Goal: Transaction & Acquisition: Purchase product/service

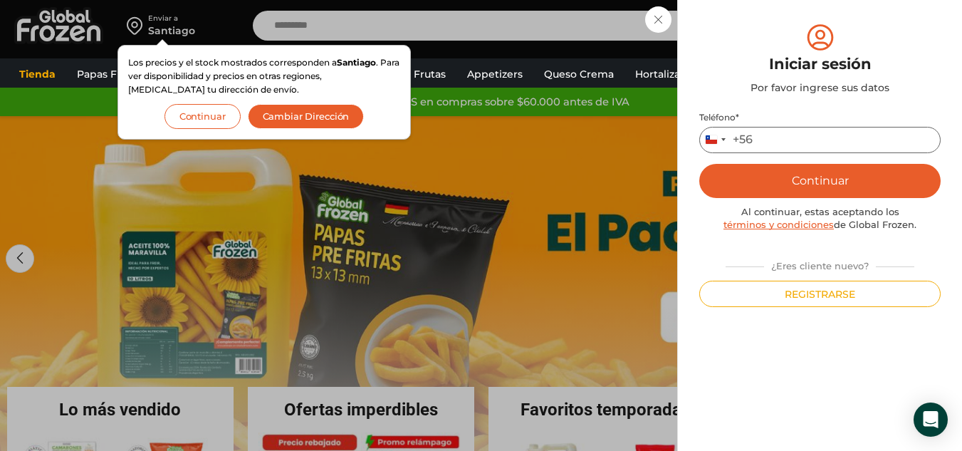
click at [757, 137] on input "Teléfono *" at bounding box center [819, 140] width 241 height 26
type input "*********"
click at [807, 175] on button "Continuar" at bounding box center [819, 181] width 241 height 34
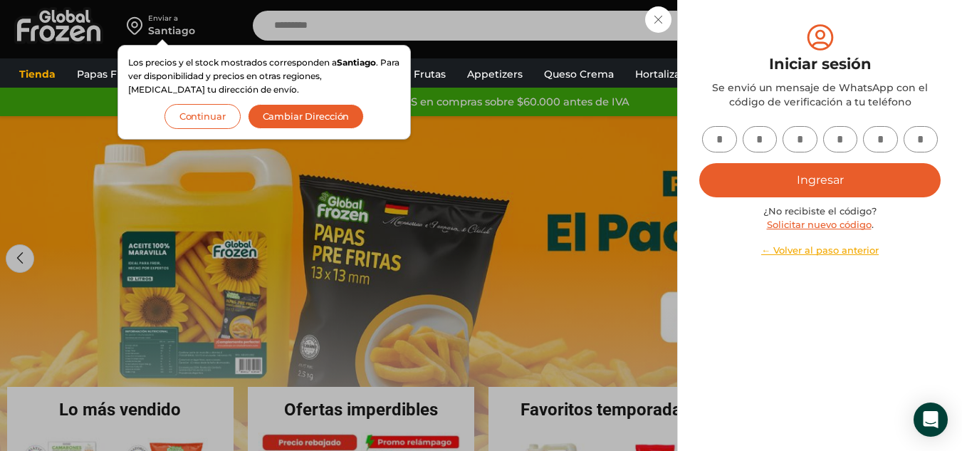
drag, startPoint x: 726, startPoint y: 134, endPoint x: 734, endPoint y: 137, distance: 9.0
click at [727, 135] on input "text" at bounding box center [719, 139] width 35 height 26
type input "*"
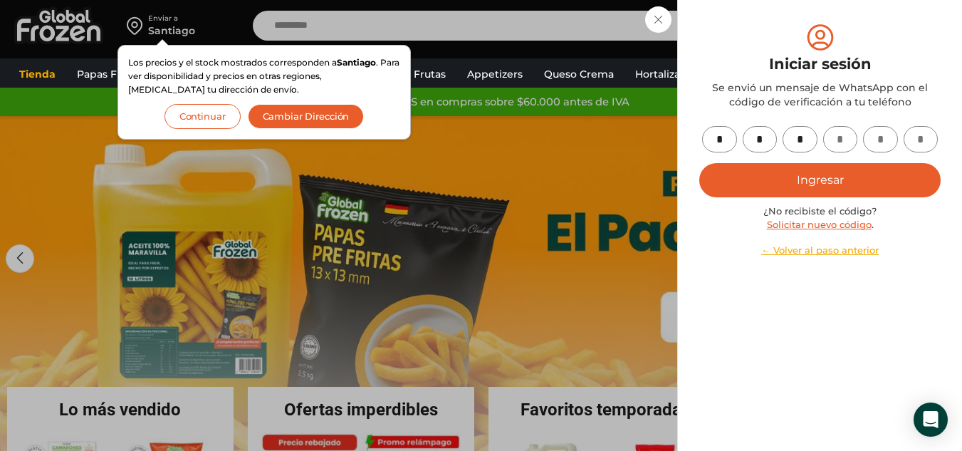
type input "*"
click at [830, 174] on button "Ingresar" at bounding box center [819, 180] width 241 height 34
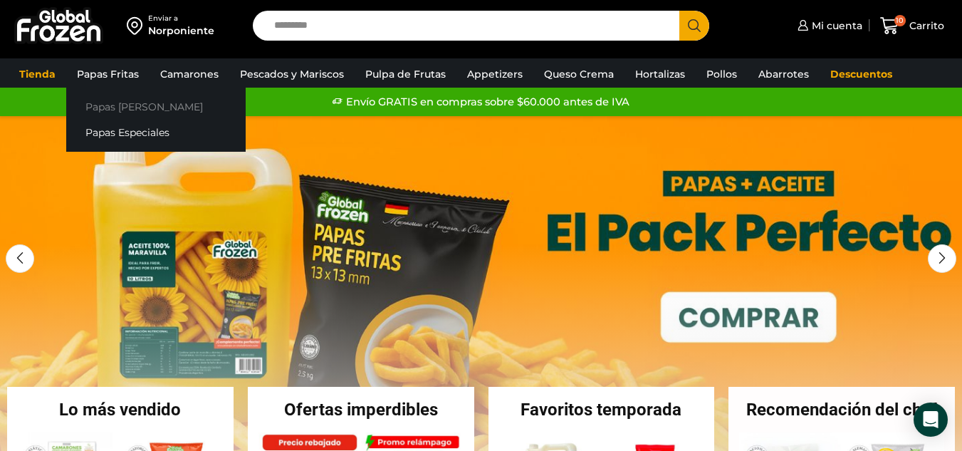
click at [114, 110] on link "Papas [PERSON_NAME]" at bounding box center [155, 106] width 179 height 26
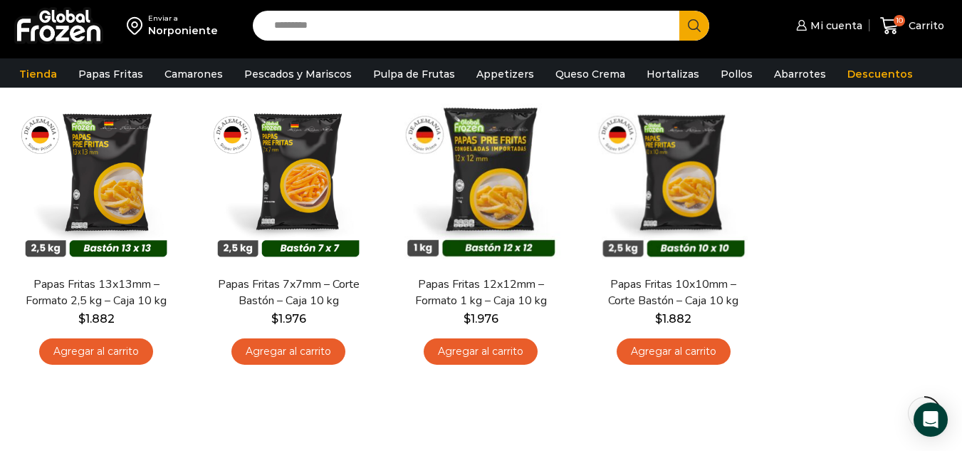
scroll to position [127, 0]
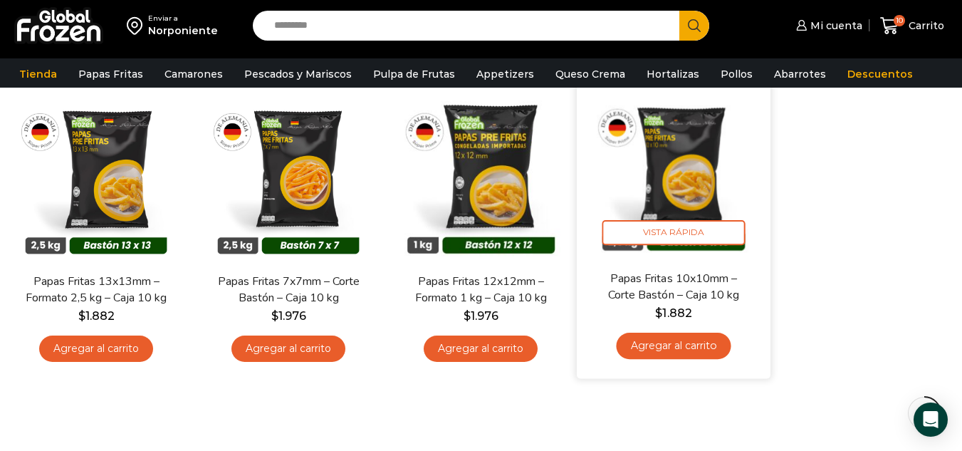
click at [679, 345] on link "Agregar al carrito" at bounding box center [673, 346] width 115 height 26
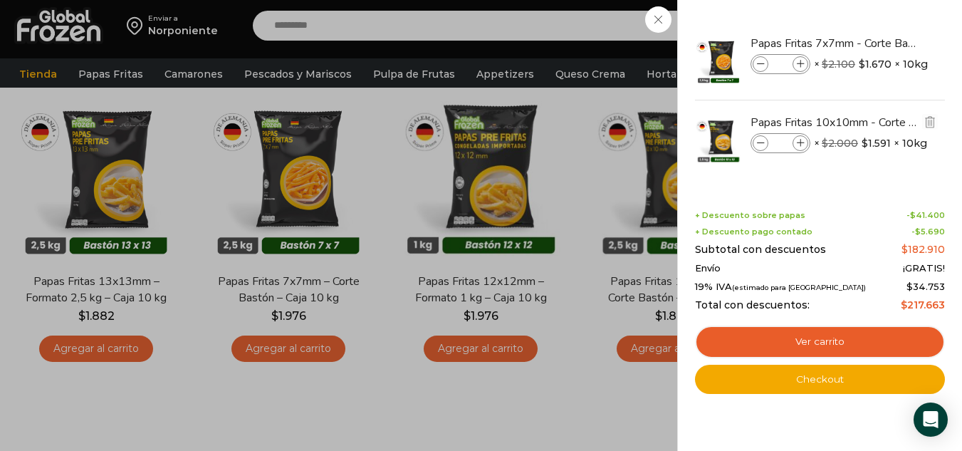
click at [802, 140] on icon at bounding box center [801, 144] width 8 height 8
click at [802, 137] on span at bounding box center [801, 143] width 16 height 16
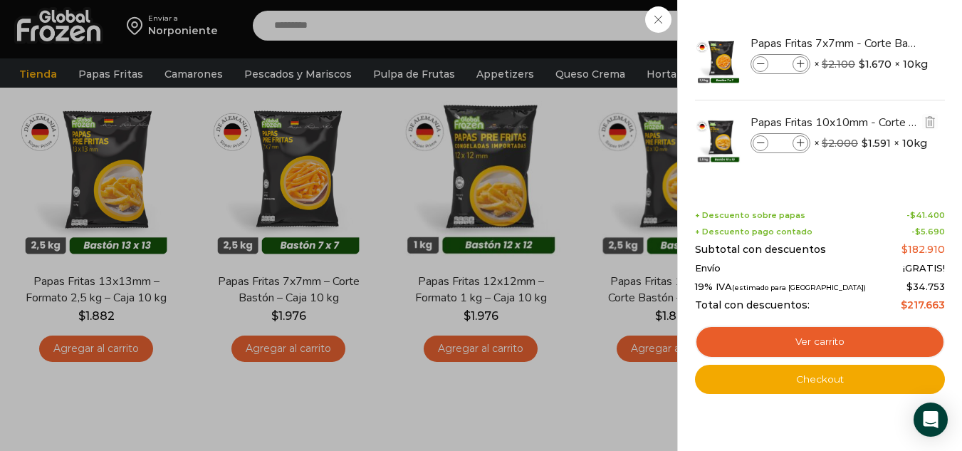
click at [802, 137] on span at bounding box center [801, 143] width 16 height 16
type input "**"
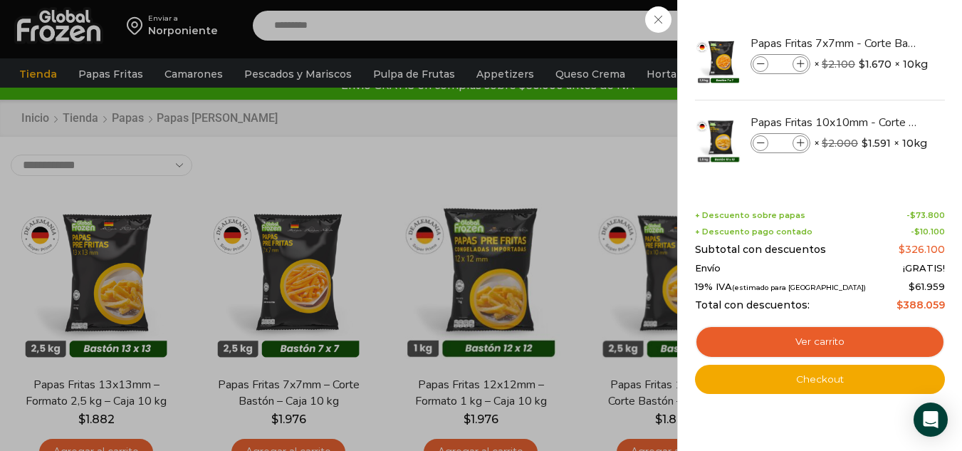
scroll to position [21, 0]
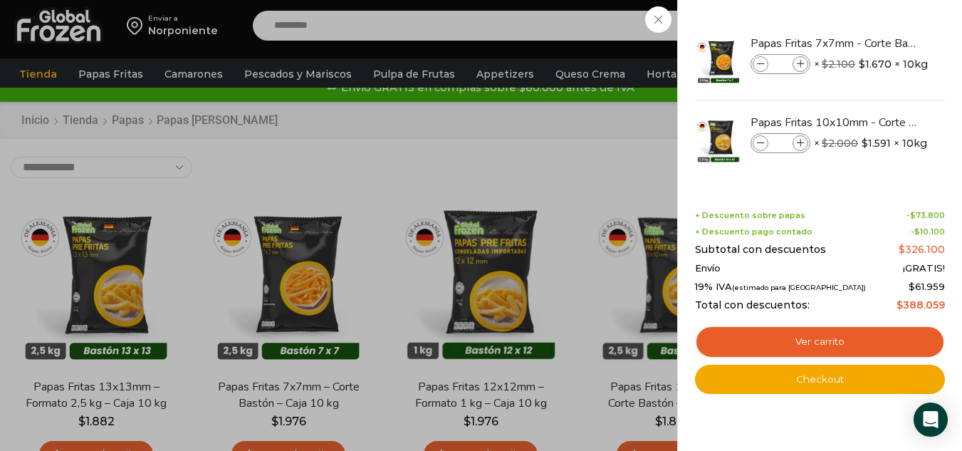
click at [877, 43] on div "20 Carrito 20 20 Shopping Cart" at bounding box center [912, 25] width 71 height 33
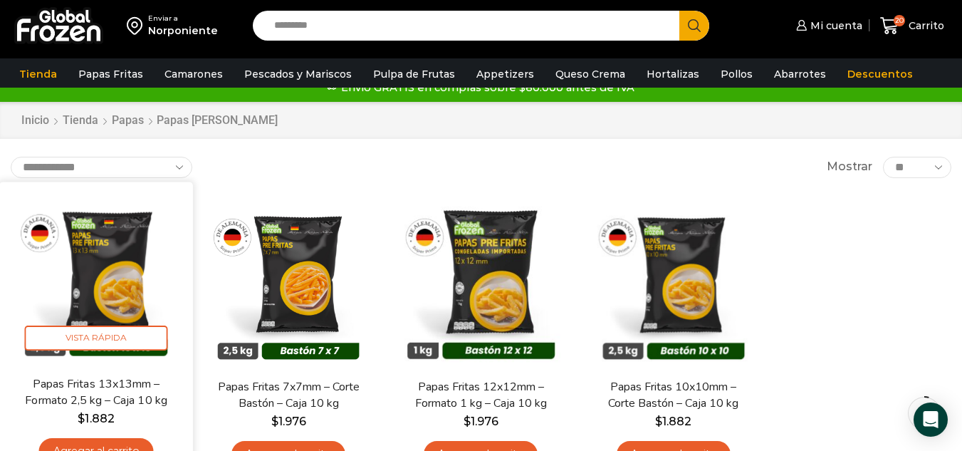
click at [100, 291] on img at bounding box center [96, 278] width 172 height 172
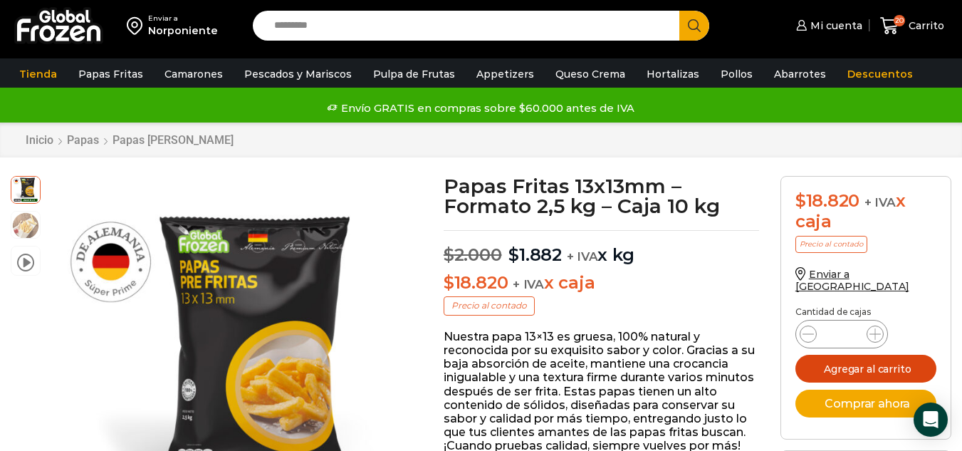
click at [846, 358] on button "Agregar al carrito" at bounding box center [866, 369] width 141 height 28
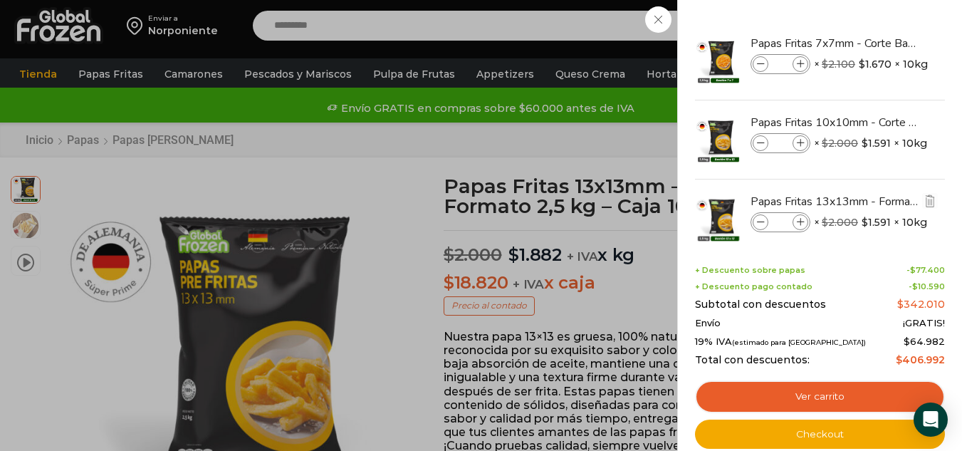
click at [801, 219] on icon at bounding box center [801, 223] width 8 height 8
type input "*"
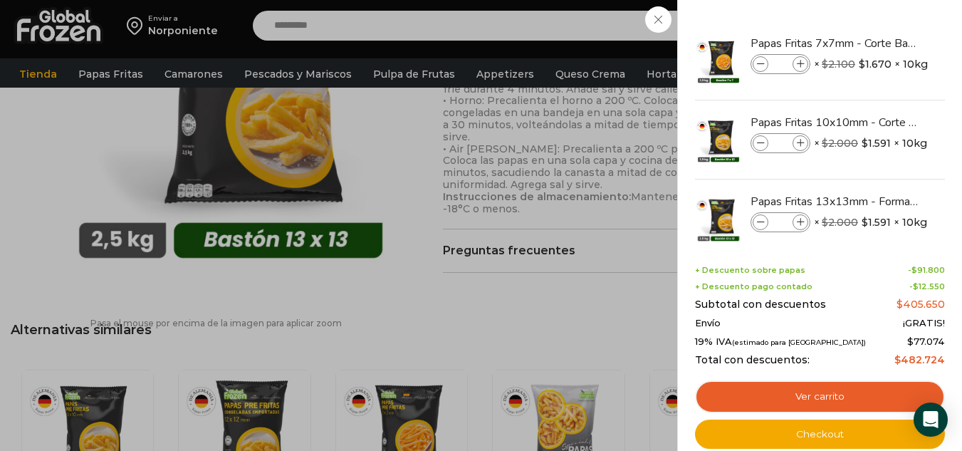
scroll to position [932, 0]
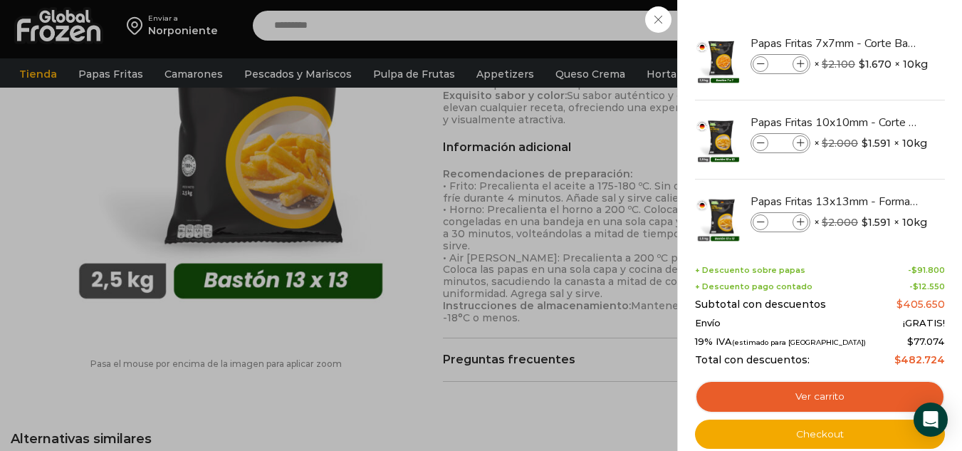
click at [877, 43] on div "25 Carrito 25 25 Shopping Cart" at bounding box center [912, 25] width 71 height 33
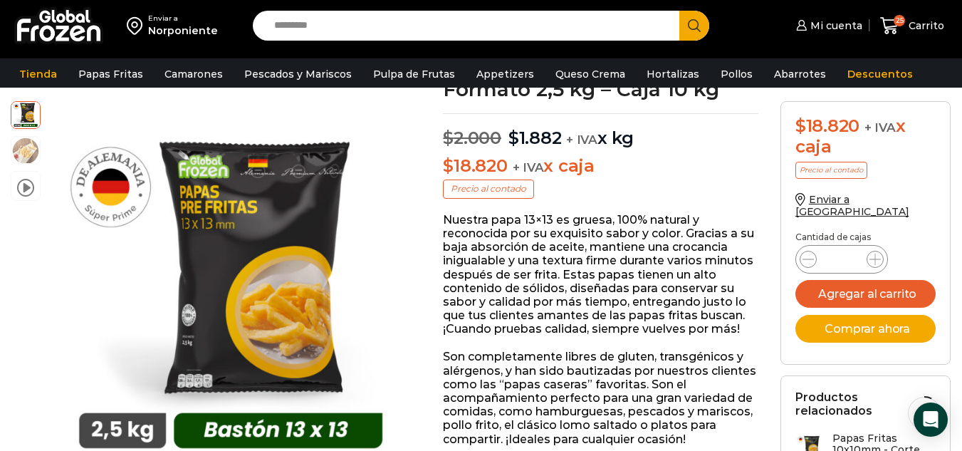
scroll to position [93, 0]
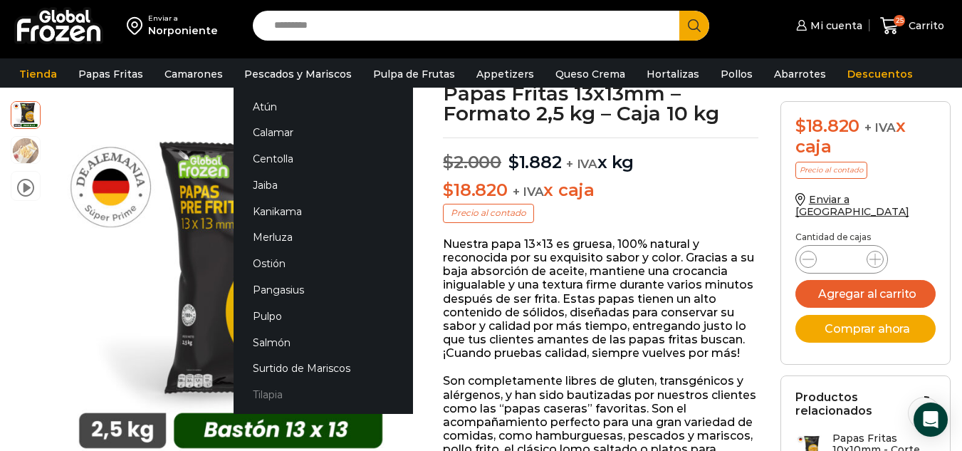
click at [267, 398] on link "Tilapia" at bounding box center [323, 395] width 179 height 26
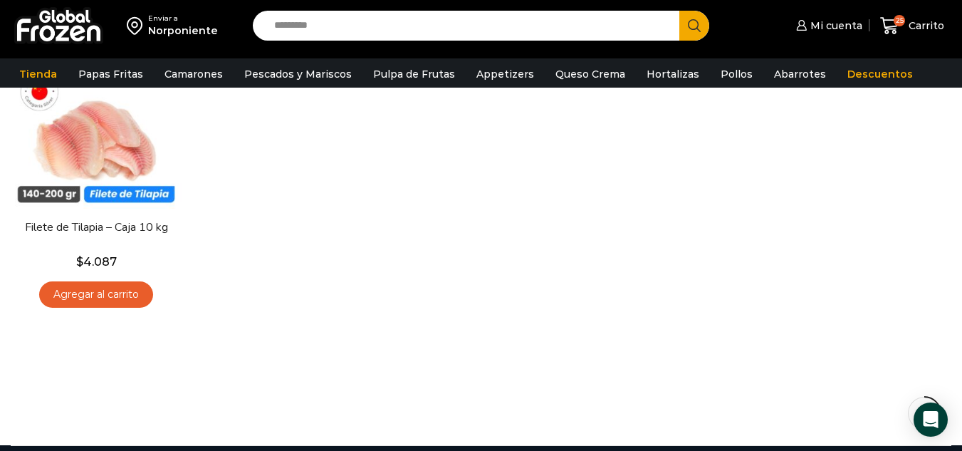
scroll to position [183, 0]
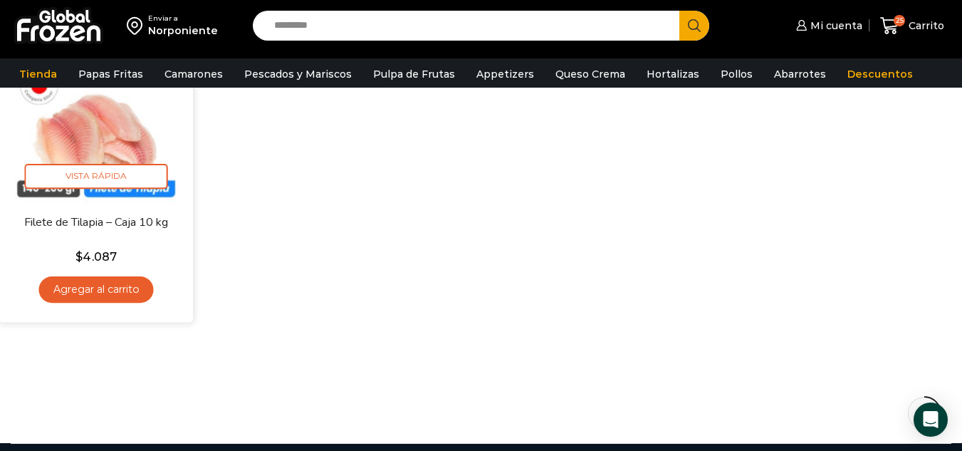
click at [90, 291] on link "Agregar al carrito" at bounding box center [96, 289] width 115 height 26
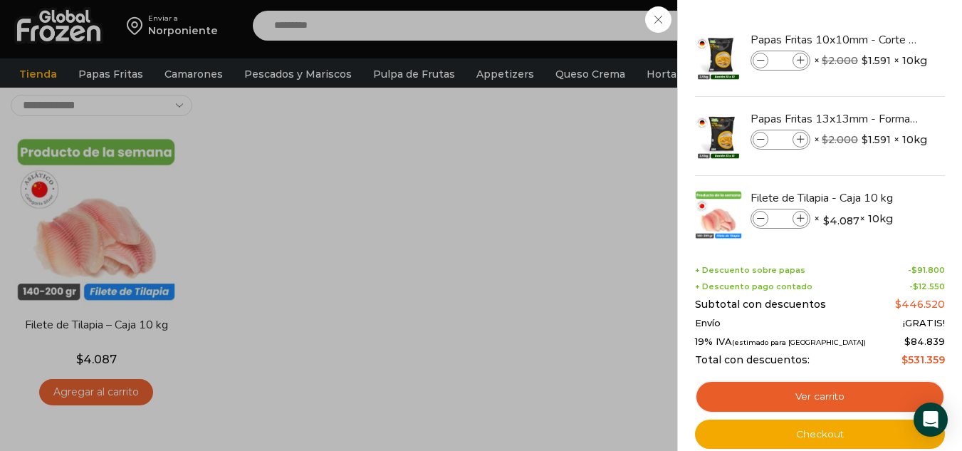
scroll to position [103, 0]
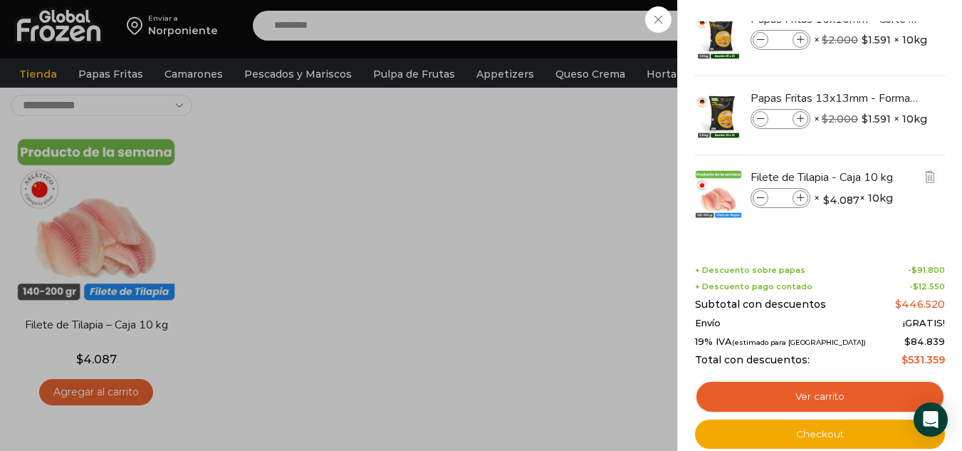
click at [802, 194] on icon at bounding box center [801, 198] width 8 height 8
type input "*"
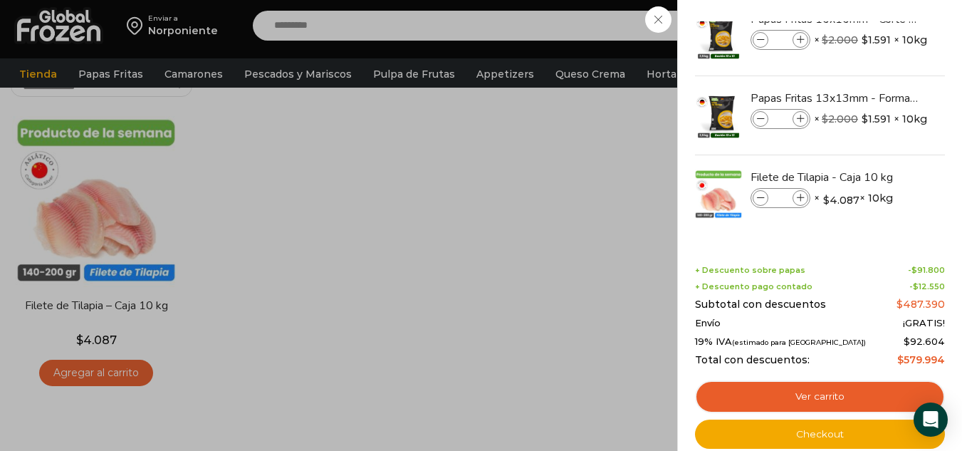
scroll to position [83, 0]
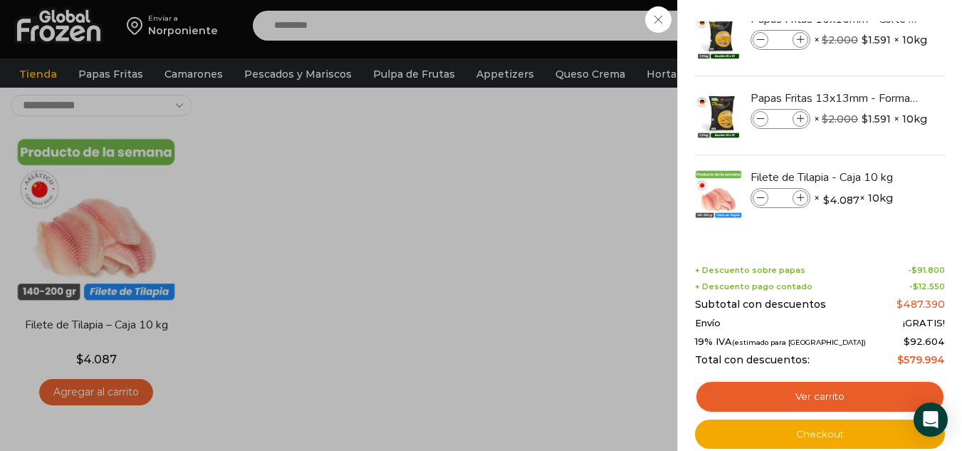
click at [877, 43] on div "27 Carrito 27 27 Shopping Cart" at bounding box center [912, 25] width 71 height 33
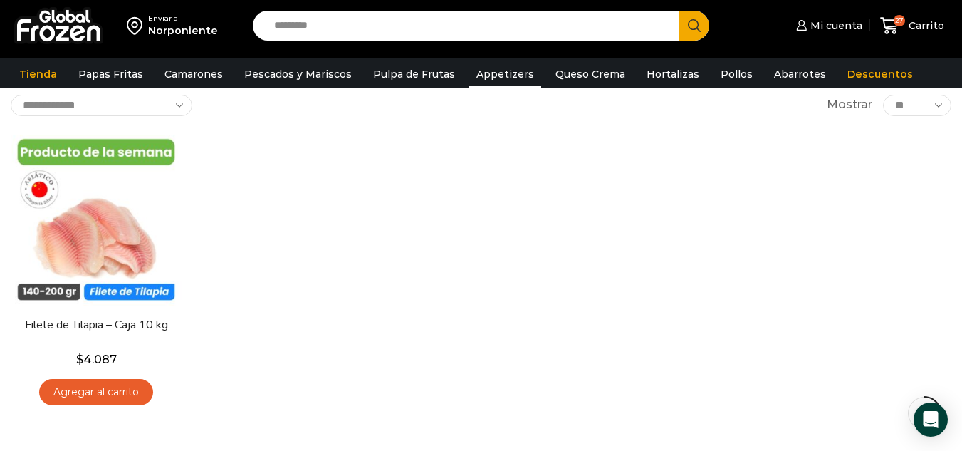
click at [497, 73] on link "Appetizers" at bounding box center [505, 74] width 72 height 27
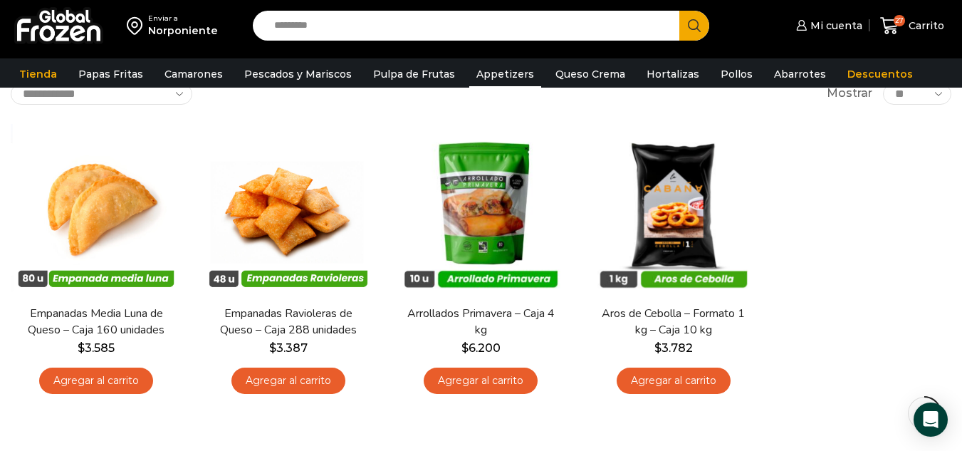
scroll to position [99, 0]
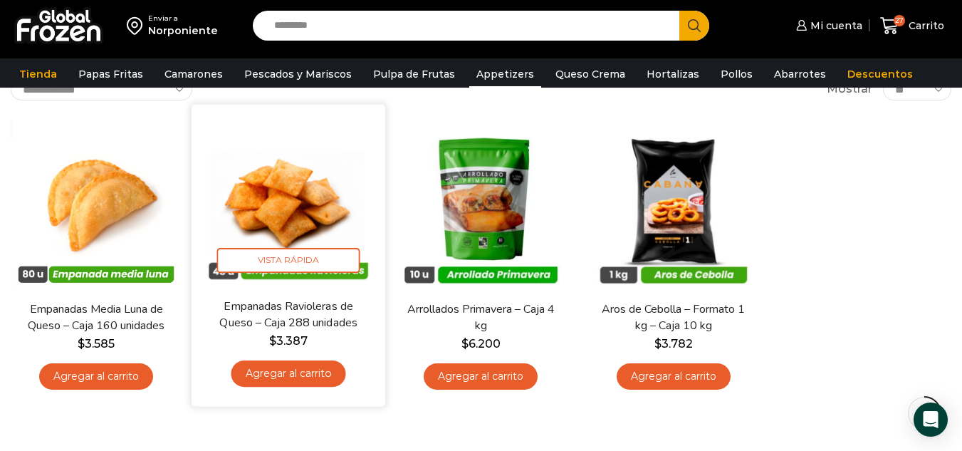
click at [272, 369] on link "Agregar al carrito" at bounding box center [288, 373] width 115 height 26
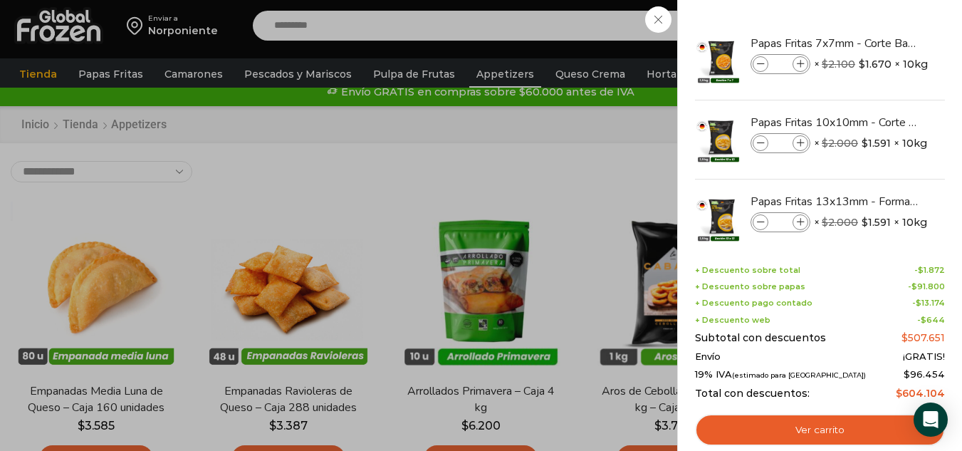
scroll to position [19, 0]
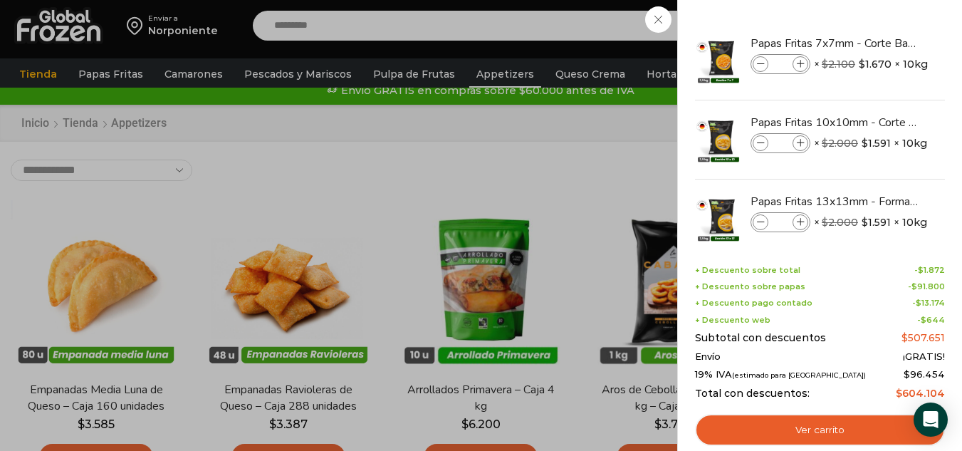
click at [877, 43] on div "28 Carrito 28 28 Shopping Cart" at bounding box center [912, 25] width 71 height 33
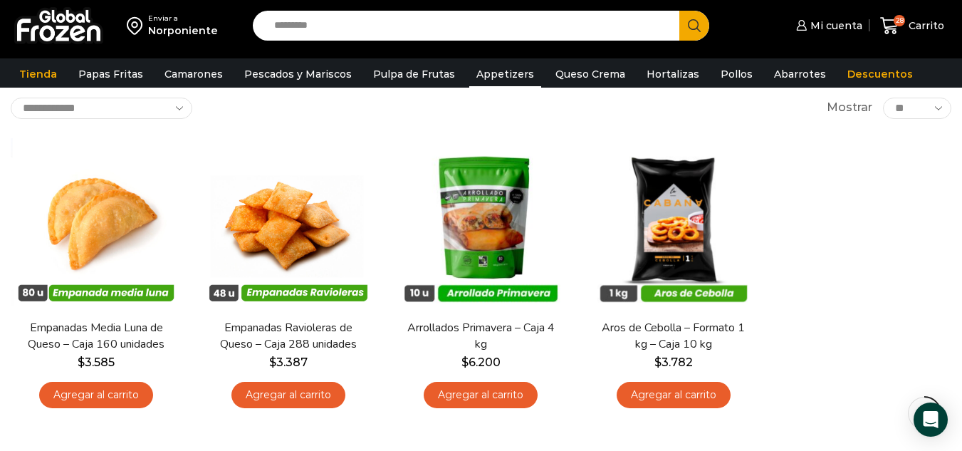
scroll to position [0, 0]
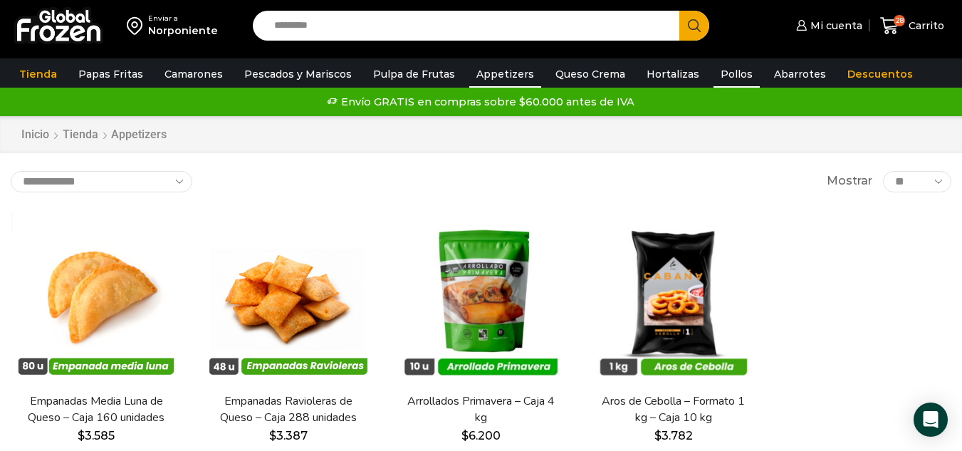
click at [715, 76] on link "Pollos" at bounding box center [737, 74] width 46 height 27
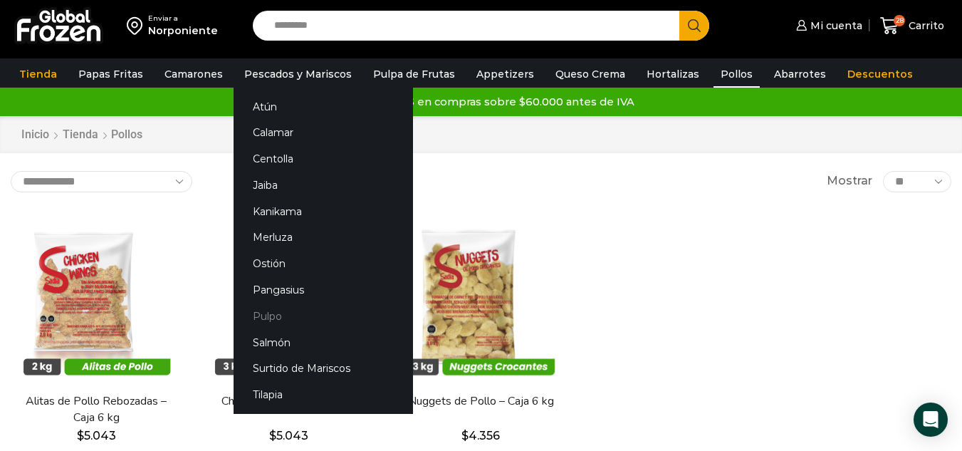
click at [266, 318] on link "Pulpo" at bounding box center [323, 316] width 179 height 26
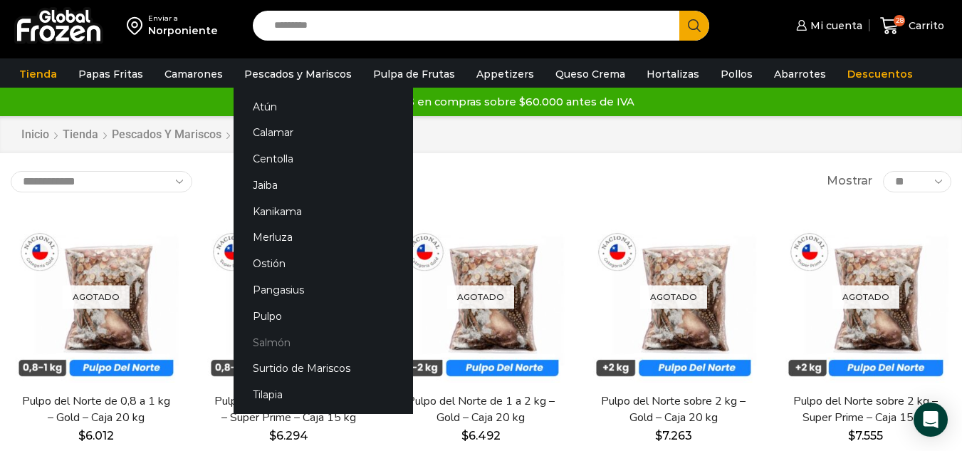
click at [258, 344] on link "Salmón" at bounding box center [323, 342] width 179 height 26
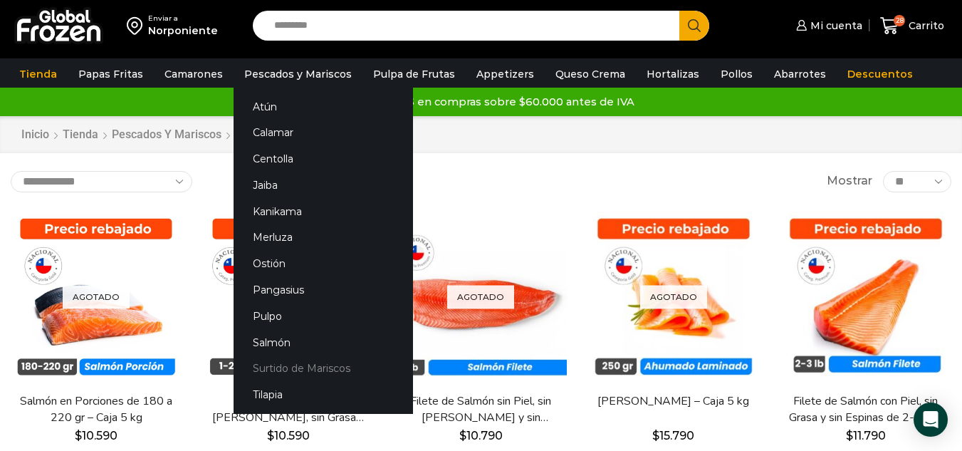
click at [266, 370] on link "Surtido de Mariscos" at bounding box center [323, 368] width 179 height 26
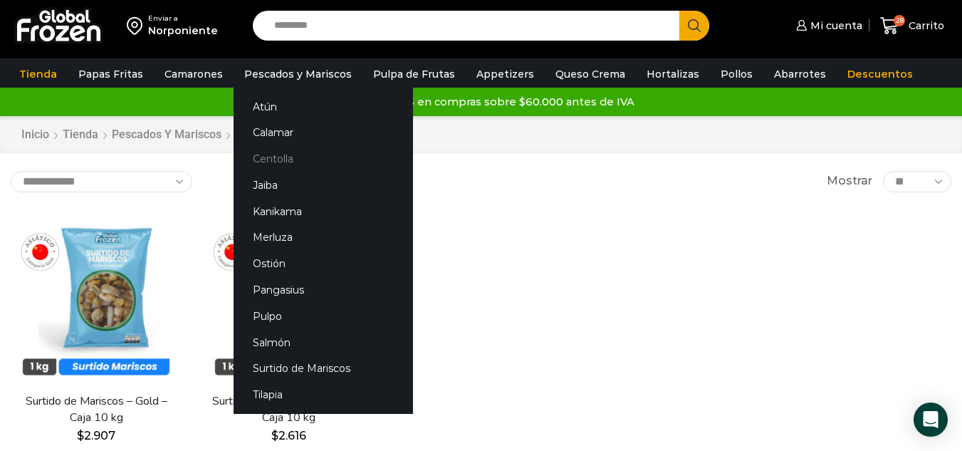
click at [276, 152] on link "Centolla" at bounding box center [323, 159] width 179 height 26
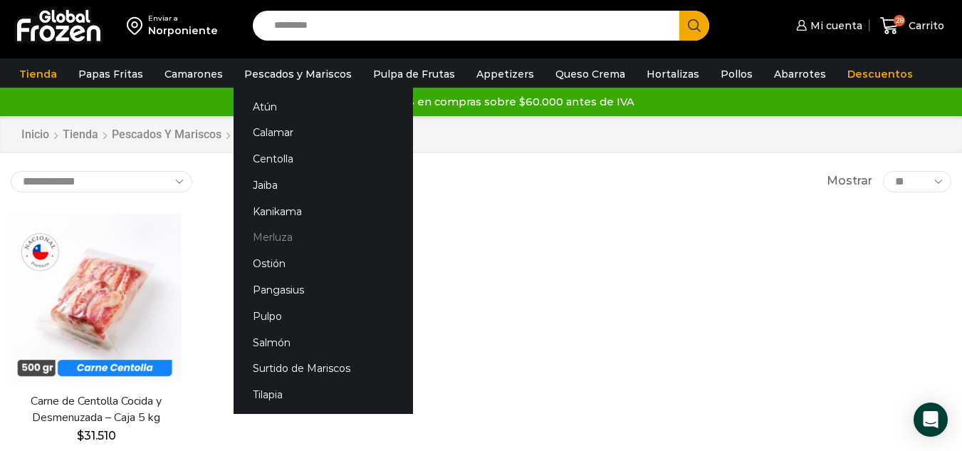
click at [266, 237] on link "Merluza" at bounding box center [323, 237] width 179 height 26
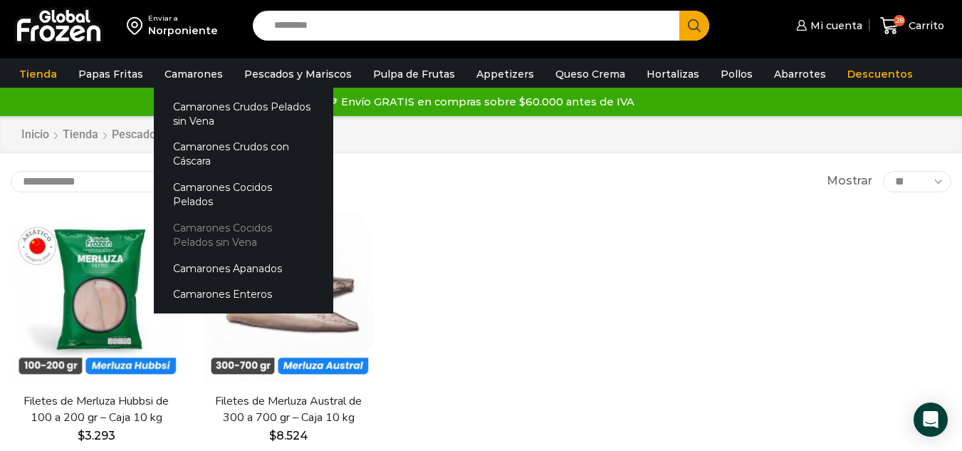
click at [228, 214] on link "Camarones Cocidos Pelados sin Vena" at bounding box center [243, 234] width 179 height 41
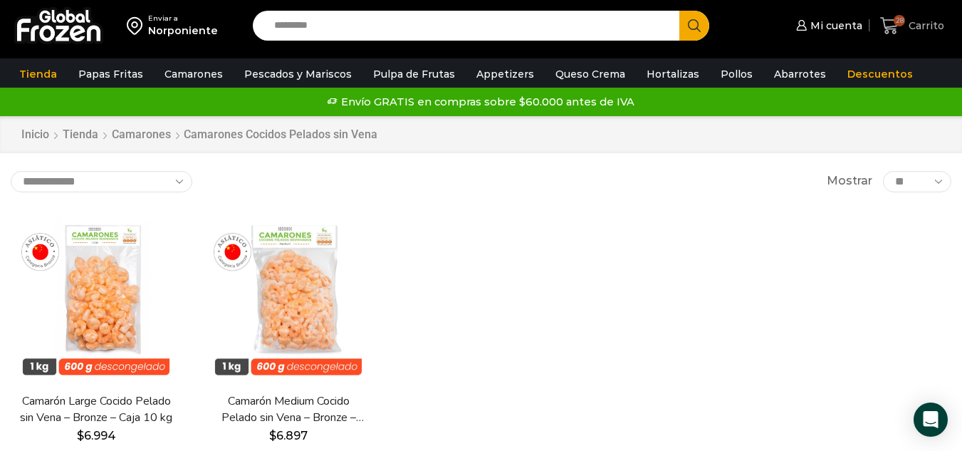
click at [895, 24] on span "28" at bounding box center [899, 20] width 11 height 11
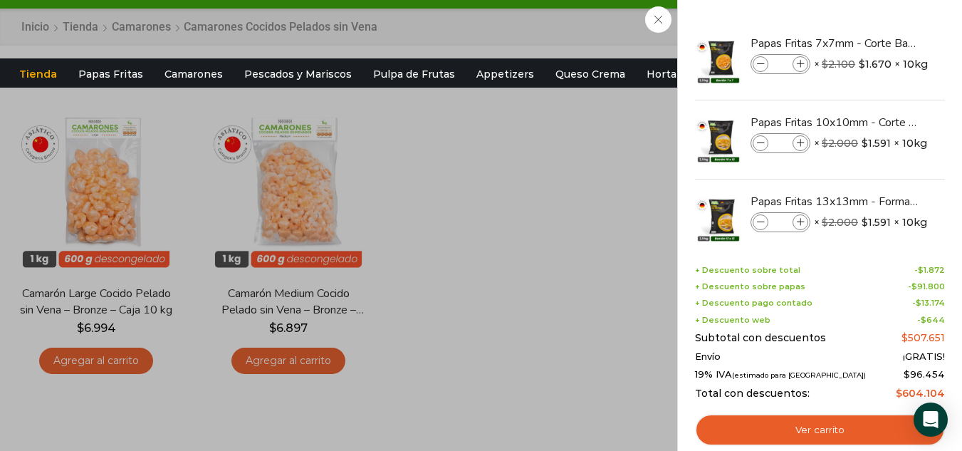
scroll to position [106, 0]
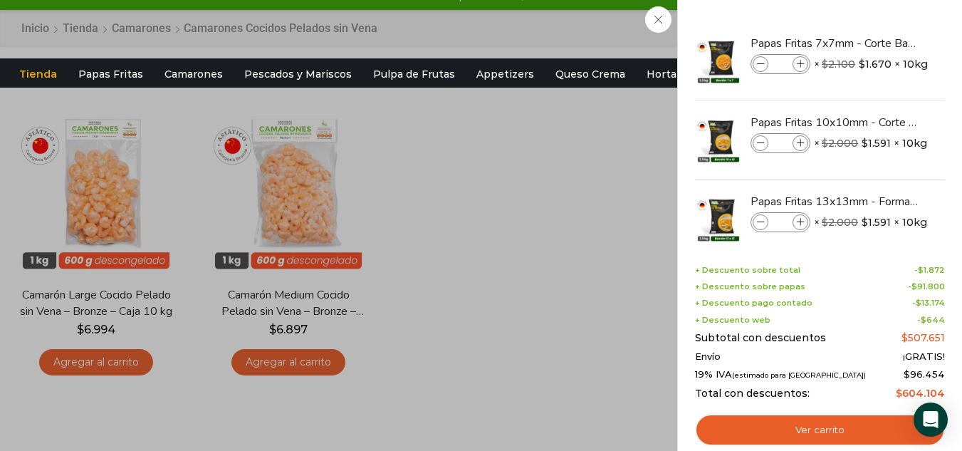
drag, startPoint x: 967, startPoint y: 85, endPoint x: 566, endPoint y: 115, distance: 402.8
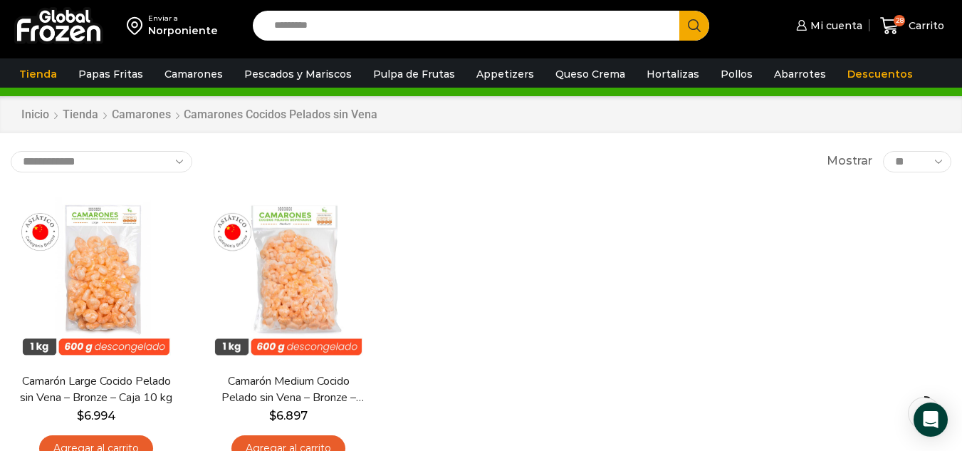
scroll to position [25, 0]
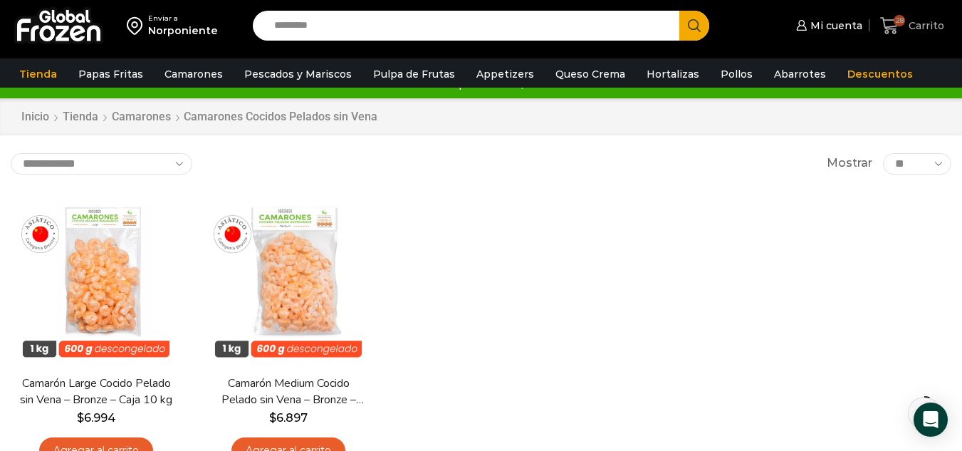
click at [897, 26] on icon at bounding box center [889, 25] width 19 height 17
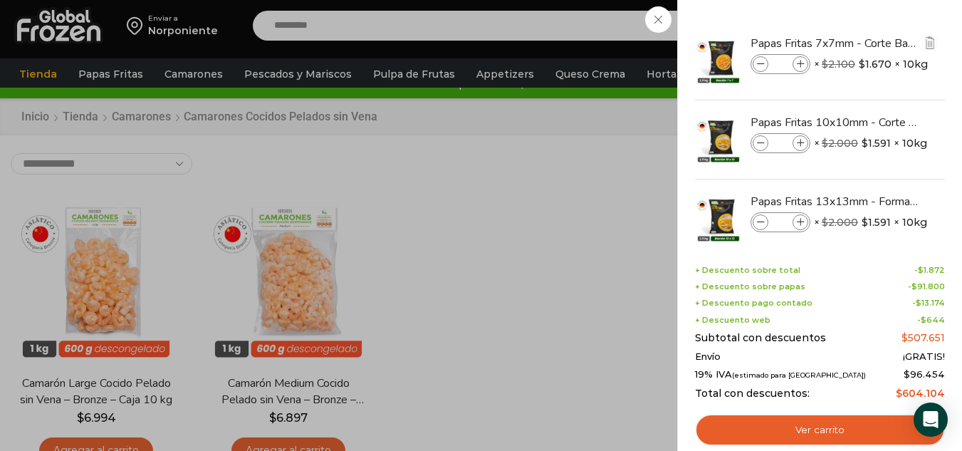
click at [762, 65] on icon at bounding box center [761, 65] width 8 height 8
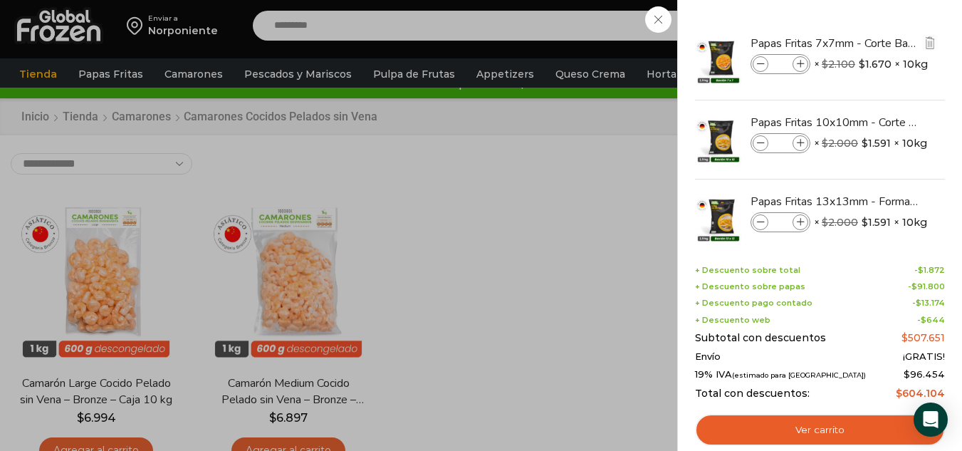
type input "*"
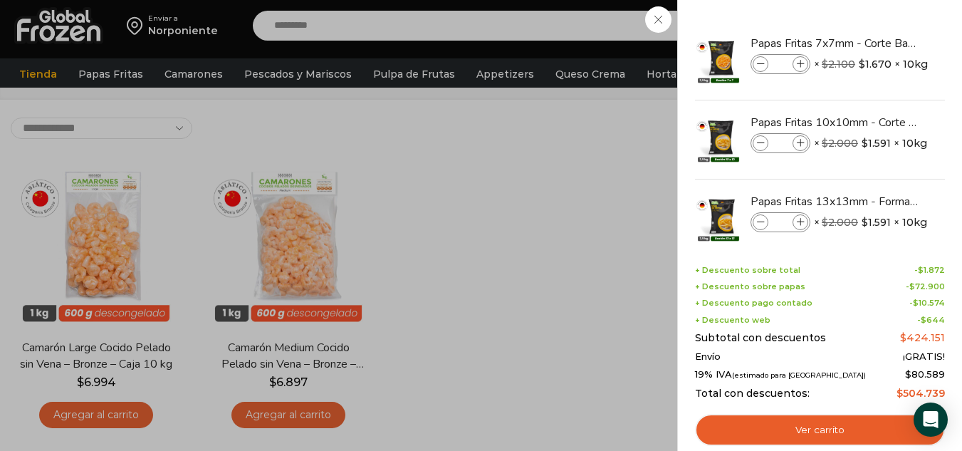
scroll to position [90, 0]
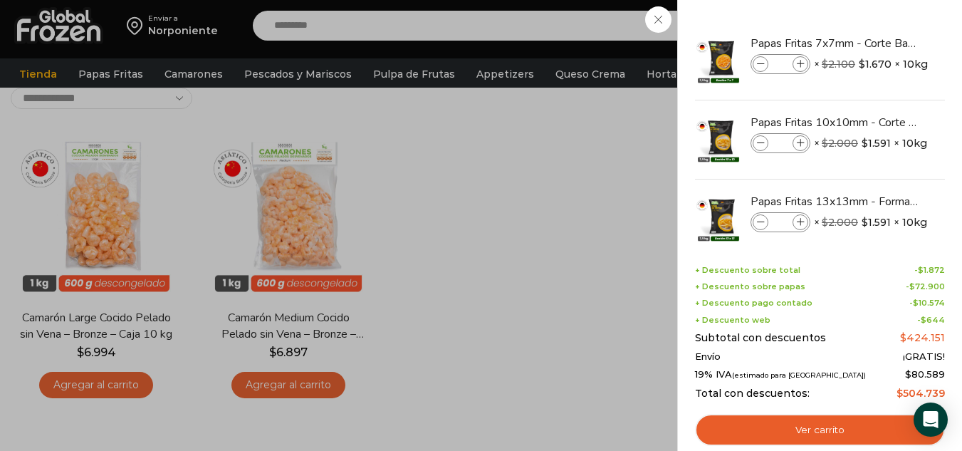
drag, startPoint x: 942, startPoint y: 107, endPoint x: 946, endPoint y: 145, distance: 38.0
click at [946, 145] on div "23 Shopping Cart Papas Fritas 7x7mm - Corte Bastón - Caja 10 kg Papas Fritas 7x…" at bounding box center [819, 225] width 285 height 451
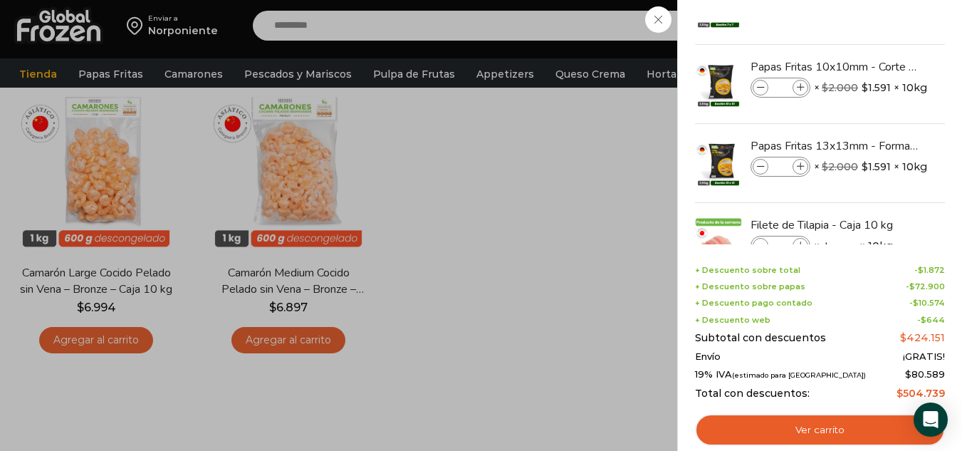
scroll to position [132, 0]
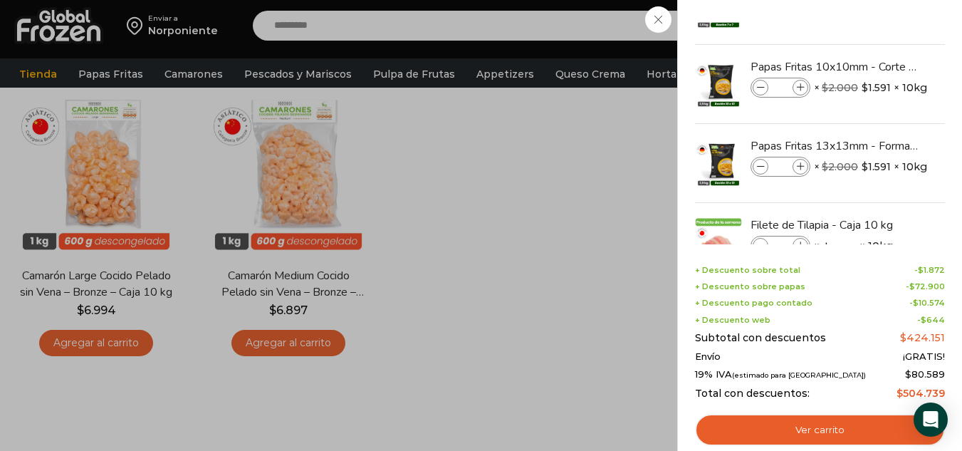
drag, startPoint x: 942, startPoint y: 120, endPoint x: 951, endPoint y: 177, distance: 57.6
click at [954, 185] on div "23 Shopping Cart Papas Fritas 7x7mm - Corte Bastón - Caja 10 kg Papas Fritas 7x…" at bounding box center [819, 225] width 285 height 451
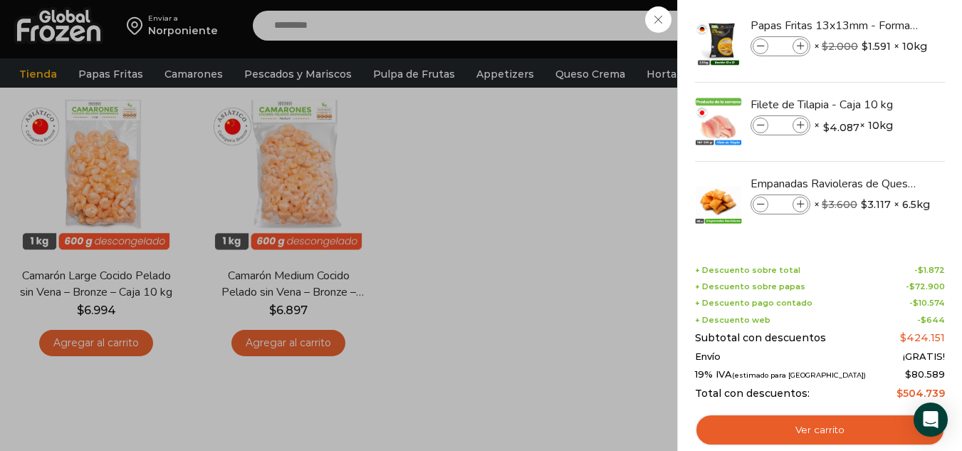
scroll to position [182, 0]
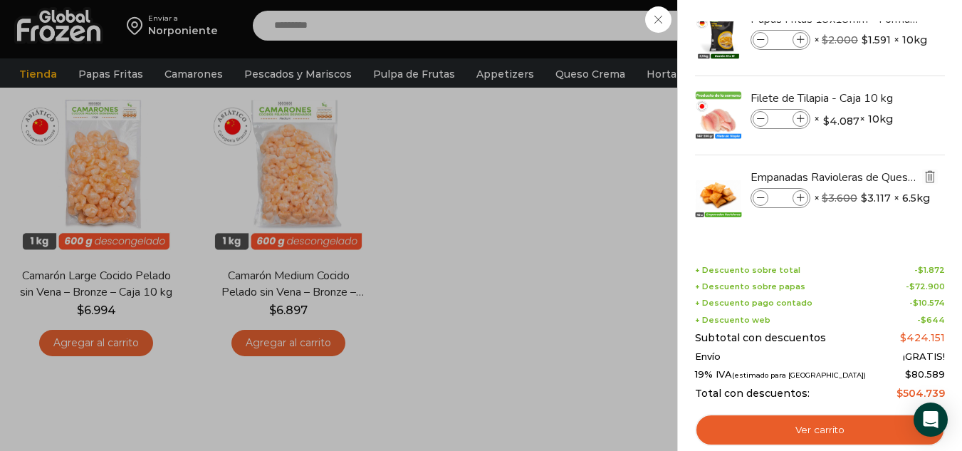
click at [928, 173] on img "Eliminar Empanadas Ravioleras de Queso - Caja 288 unidades del carrito" at bounding box center [930, 176] width 13 height 13
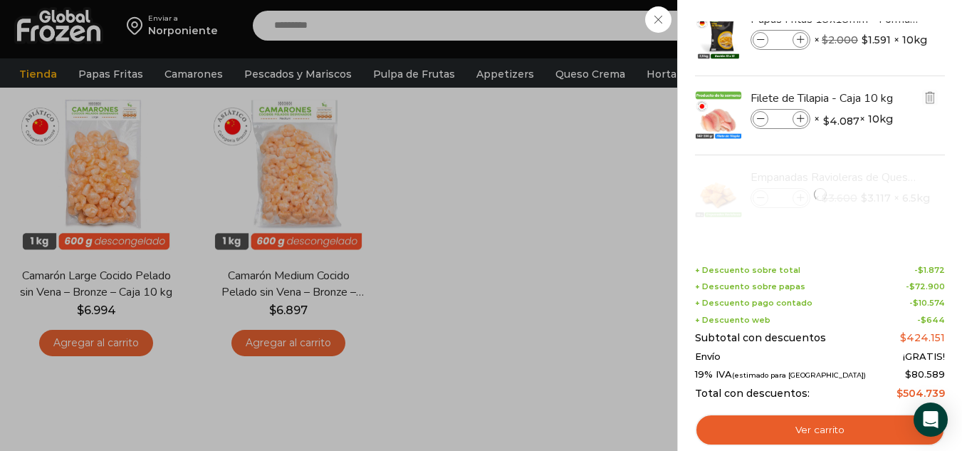
scroll to position [103, 0]
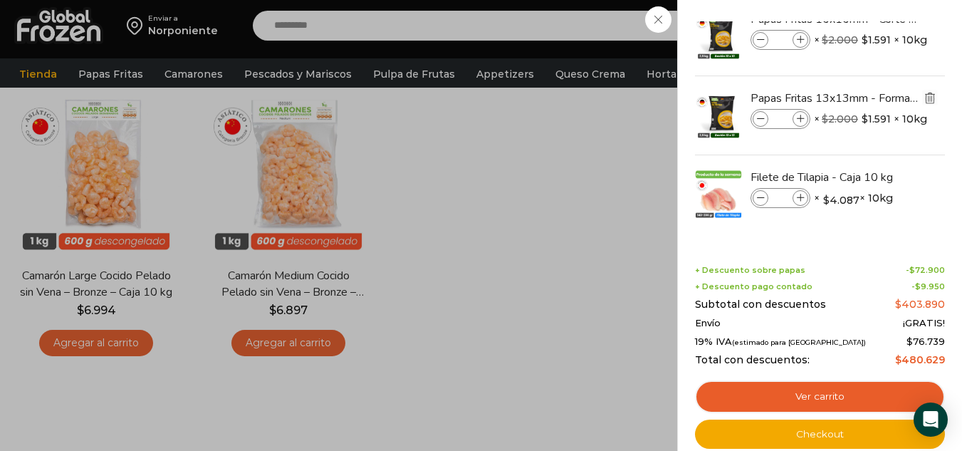
click at [928, 97] on img "Eliminar Papas Fritas 13x13mm - Formato 2,5 kg - Caja 10 kg del carrito" at bounding box center [930, 97] width 13 height 13
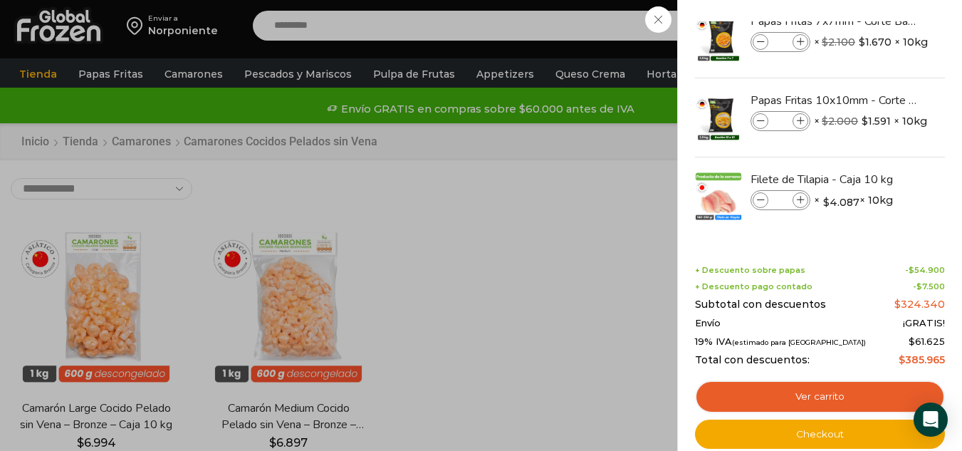
scroll to position [24, 0]
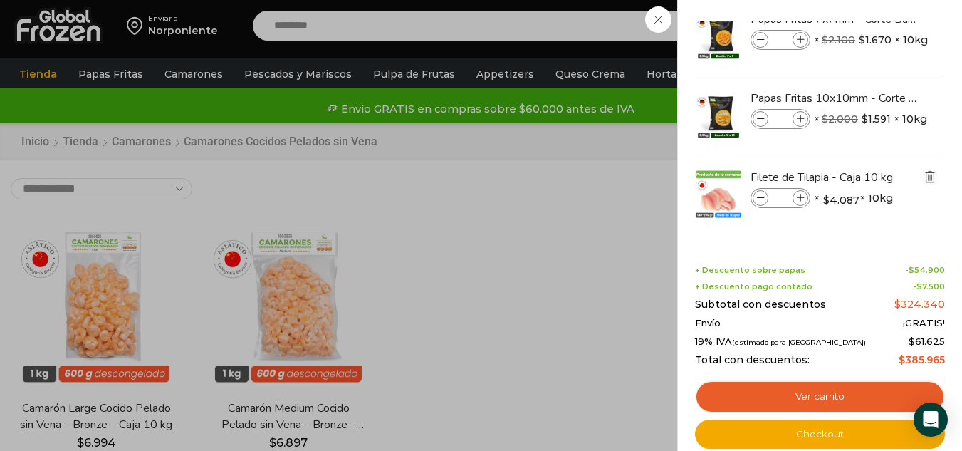
click at [926, 173] on img "Eliminar Filete de Tilapia - Caja 10 kg del carrito" at bounding box center [930, 176] width 13 height 13
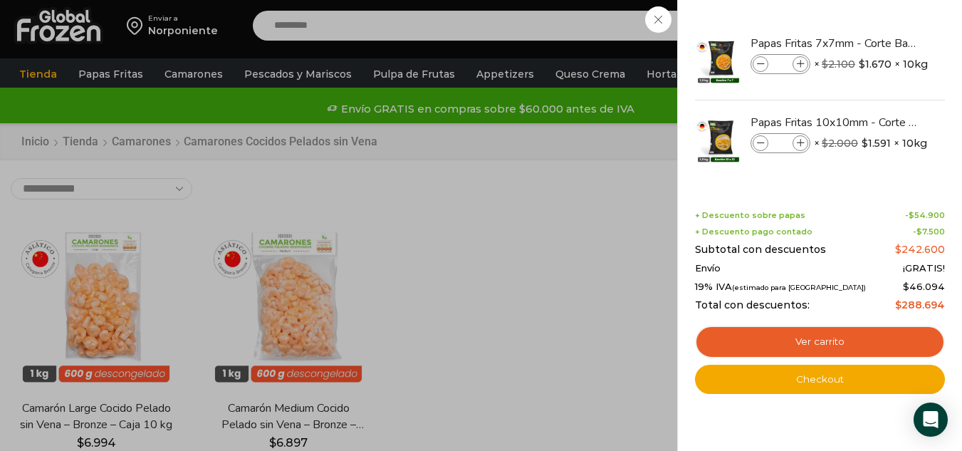
scroll to position [0, 0]
drag, startPoint x: 463, startPoint y: 175, endPoint x: 456, endPoint y: 170, distance: 8.7
click at [877, 43] on div "15 [GEOGRAPHIC_DATA] 15 15 Shopping Cart" at bounding box center [912, 25] width 71 height 33
